Goal: Task Accomplishment & Management: Use online tool/utility

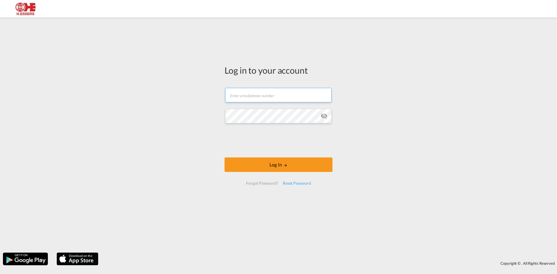
click at [261, 92] on input "text" at bounding box center [278, 95] width 107 height 15
type input "[EMAIL_ADDRESS][DOMAIN_NAME]"
click at [225, 158] on button "Log In" at bounding box center [279, 165] width 108 height 15
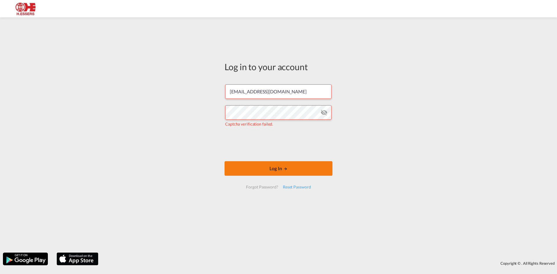
click at [255, 169] on button "Log In" at bounding box center [279, 168] width 108 height 15
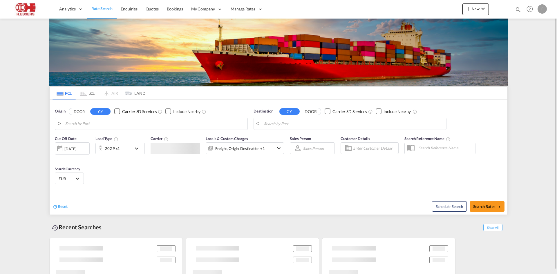
type input "[GEOGRAPHIC_DATA], BEANR"
type input "[GEOGRAPHIC_DATA], [GEOGRAPHIC_DATA], USSAV"
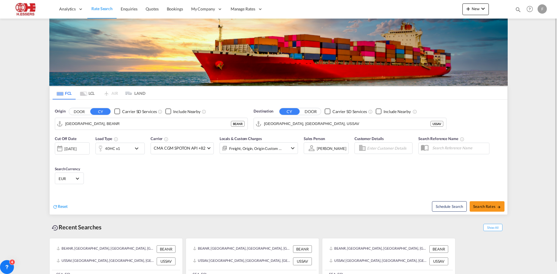
click at [545, 11] on div "F" at bounding box center [542, 8] width 9 height 9
click at [534, 48] on button "Logout" at bounding box center [536, 45] width 38 height 12
